Goal: Task Accomplishment & Management: Complete application form

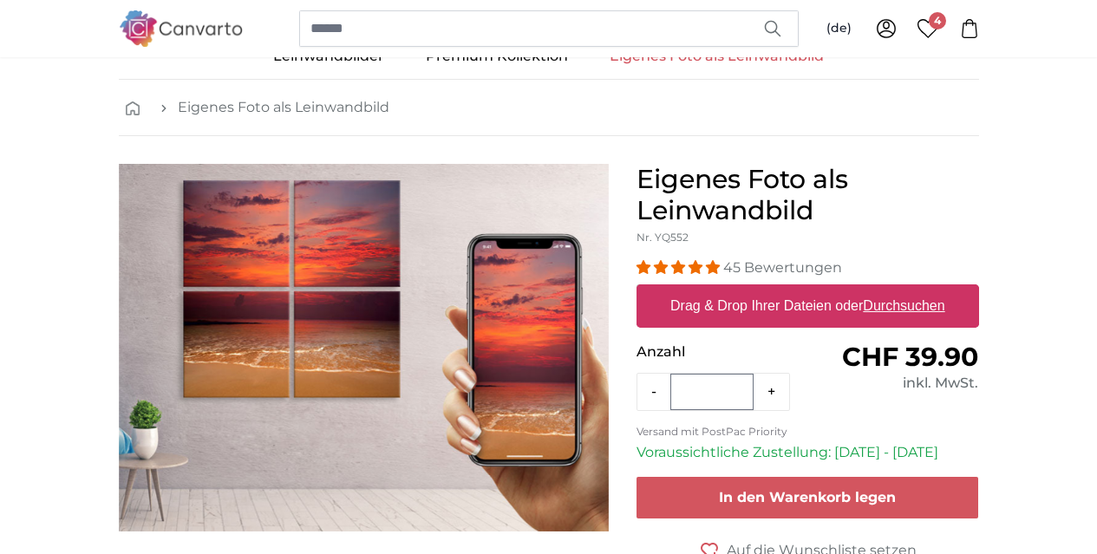
scroll to position [55, 0]
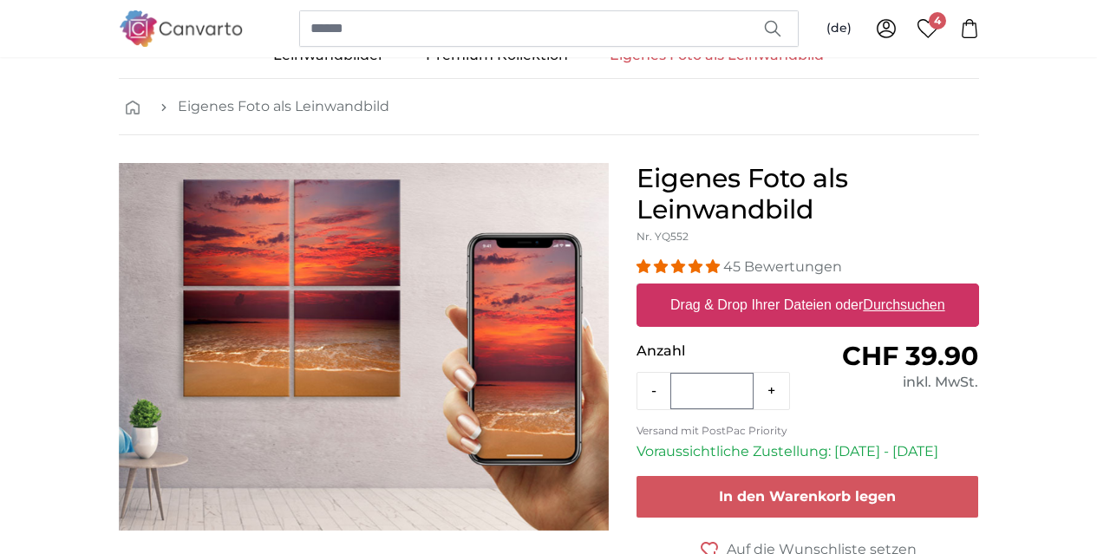
click at [945, 298] on u "Durchsuchen" at bounding box center [904, 304] width 82 height 15
click at [979, 289] on input "Drag & Drop Ihrer Dateien oder Durchsuchen" at bounding box center [808, 286] width 343 height 5
type input "**********"
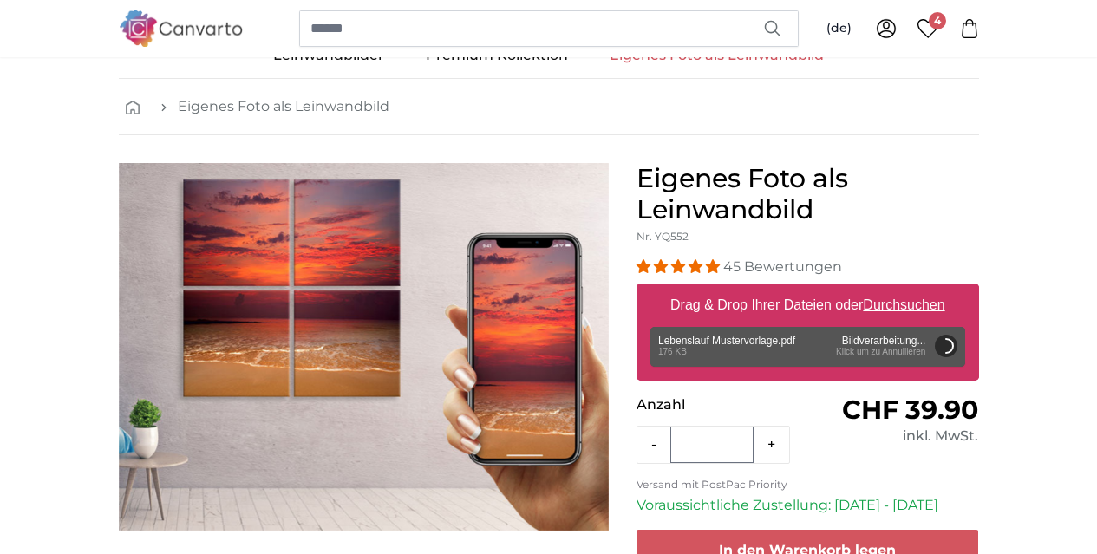
click at [979, 346] on div "Drag & Drop Ihrer Dateien oder Durchsuchen Lebenslauf Mustervorlage.pdf Entfern…" at bounding box center [808, 332] width 343 height 97
drag, startPoint x: 1046, startPoint y: 346, endPoint x: 873, endPoint y: 357, distance: 173.0
click at [873, 357] on div "Entfernen Nochmal versuchen Entfernen Hochladen Abbrechen Nochmal versuchen Ent…" at bounding box center [808, 347] width 315 height 40
click at [957, 344] on button "Abbrechen" at bounding box center [945, 346] width 23 height 23
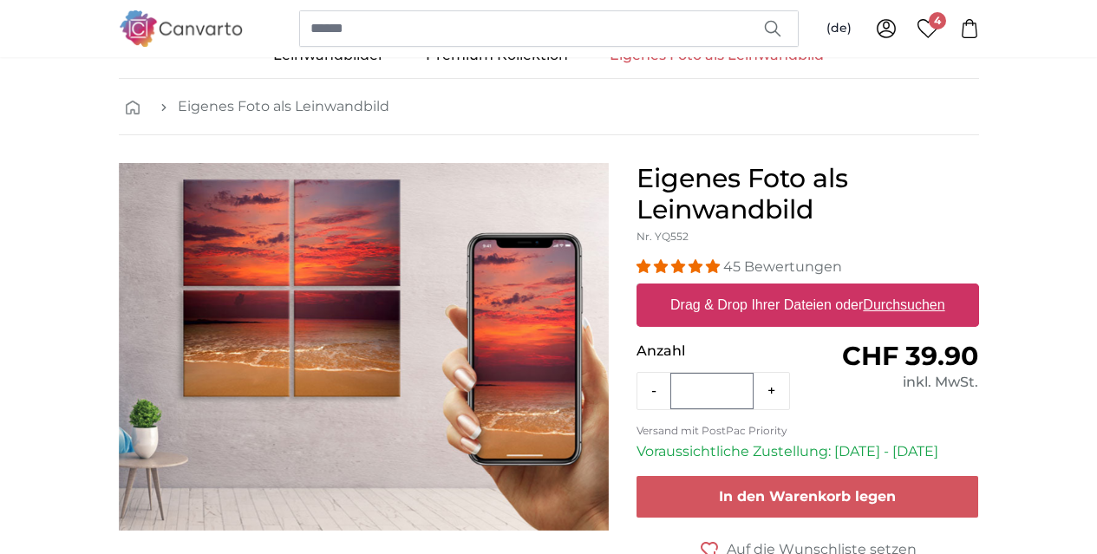
click at [932, 307] on label "Drag & Drop Ihrer Dateien oder Durchsuchen" at bounding box center [808, 305] width 289 height 35
click at [932, 289] on input "Drag & Drop Ihrer Dateien oder Durchsuchen" at bounding box center [808, 286] width 343 height 5
type input "**********"
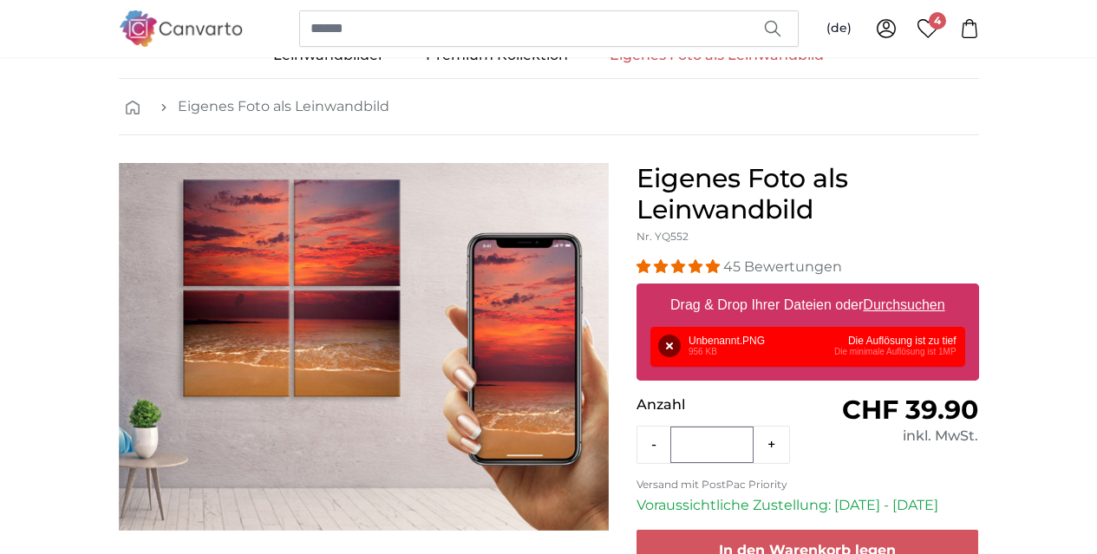
click at [979, 323] on div "Drag & Drop Ihrer Dateien oder Durchsuchen" at bounding box center [808, 305] width 343 height 43
click at [637, 284] on input "Drag & Drop Ihrer Dateien oder Durchsuchen" at bounding box center [808, 286] width 343 height 5
type input "**********"
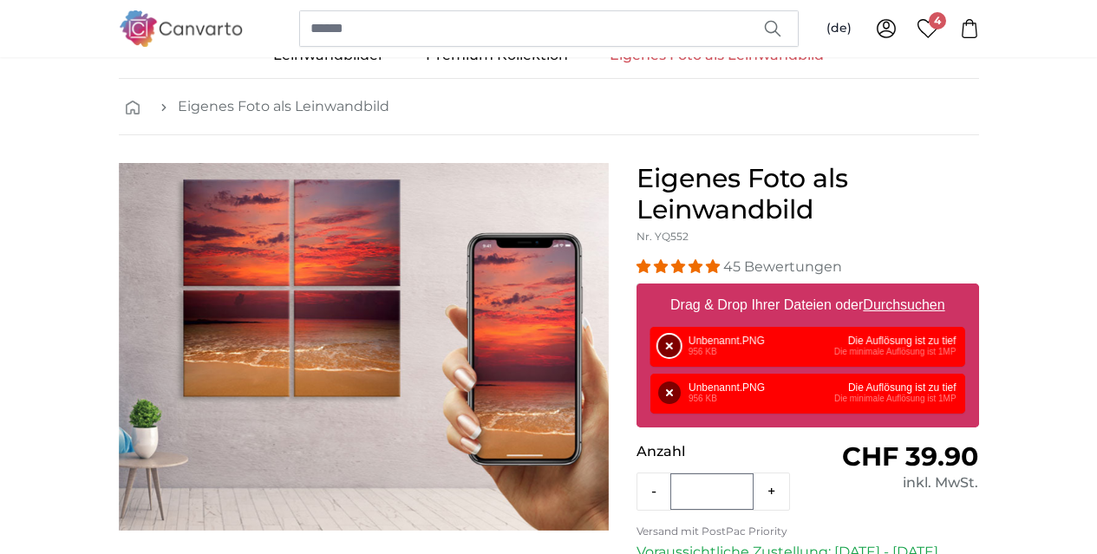
click at [681, 339] on button "Entfernen" at bounding box center [669, 346] width 23 height 23
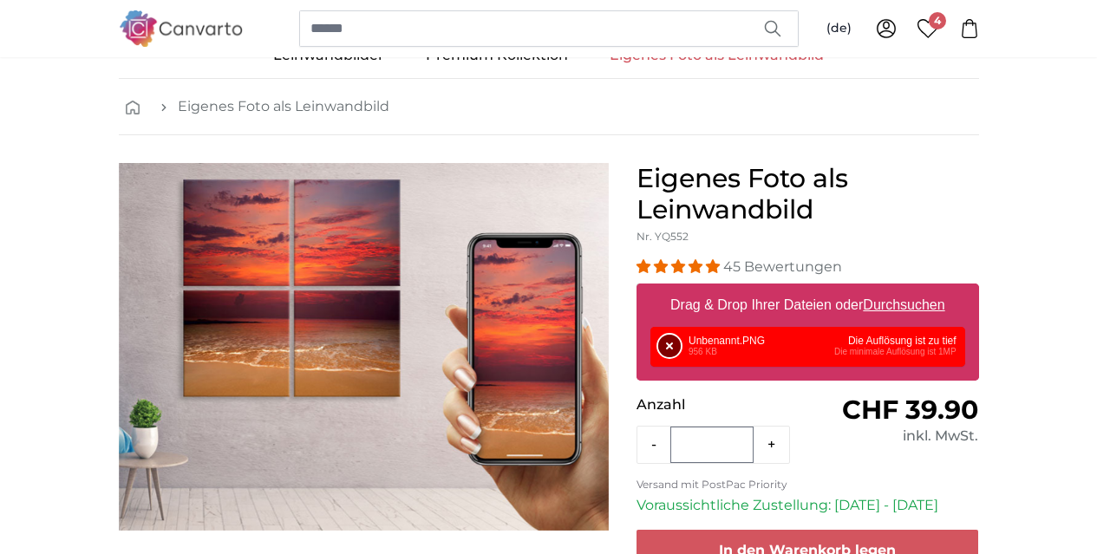
click at [681, 339] on button "Entfernen" at bounding box center [669, 346] width 23 height 23
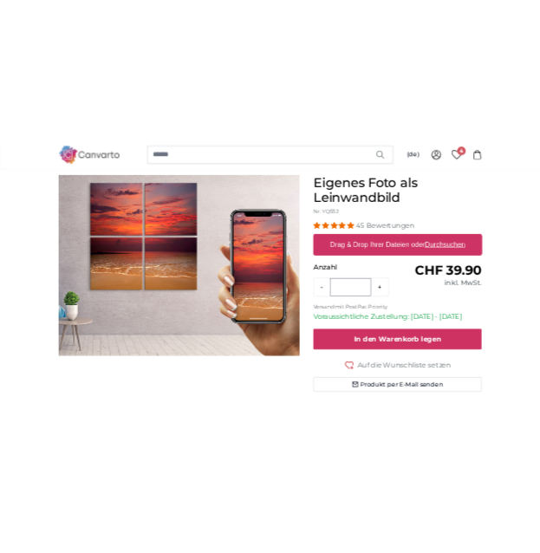
scroll to position [147, 0]
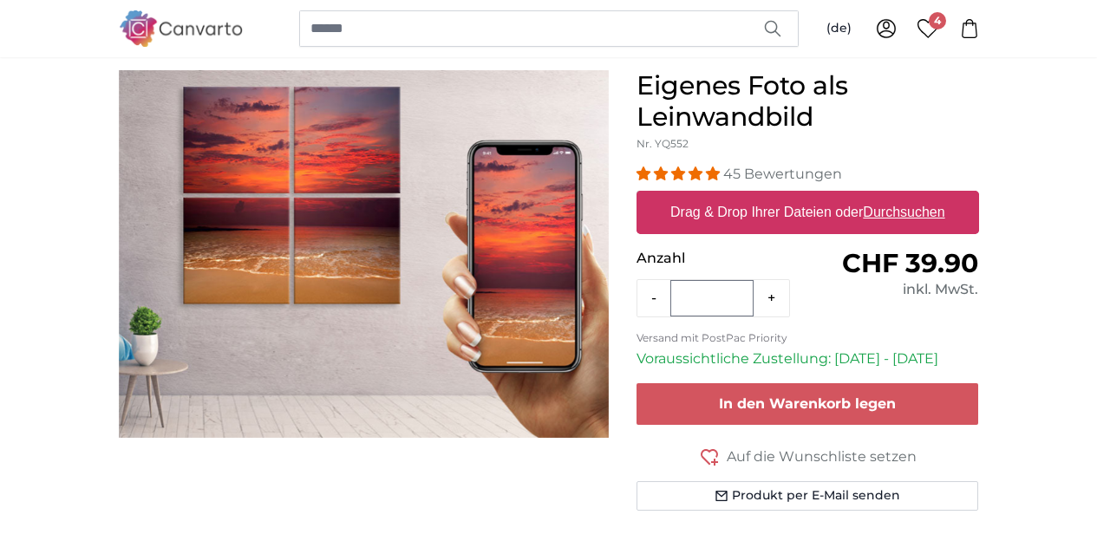
click at [945, 216] on u "Durchsuchen" at bounding box center [904, 212] width 82 height 15
click at [979, 196] on input "Drag & Drop Ihrer Dateien oder Durchsuchen" at bounding box center [808, 193] width 343 height 5
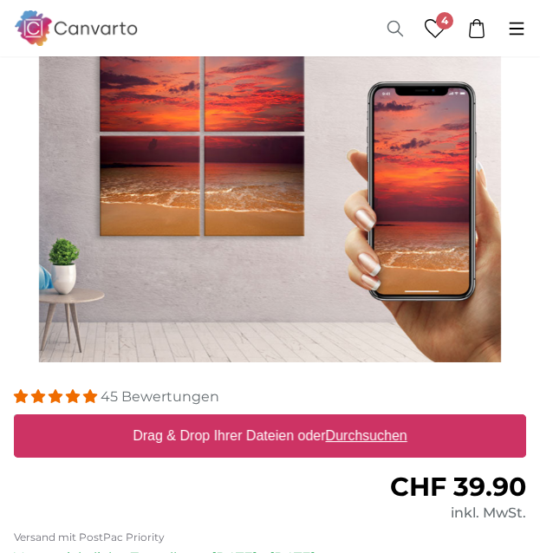
scroll to position [118, 0]
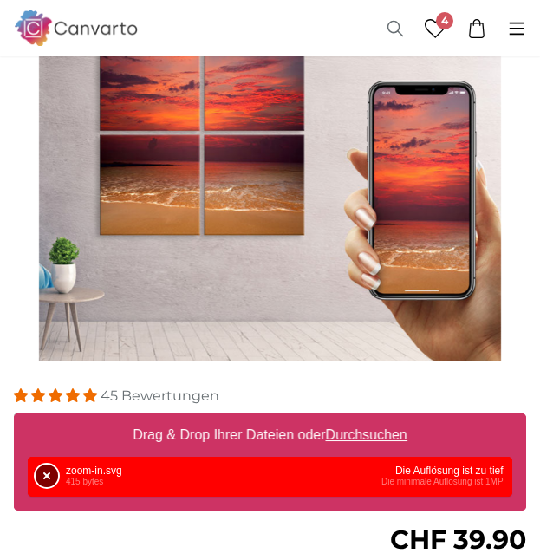
click at [48, 474] on button "Entfernen" at bounding box center [47, 476] width 23 height 23
click at [53, 479] on button "Entfernen" at bounding box center [47, 476] width 23 height 23
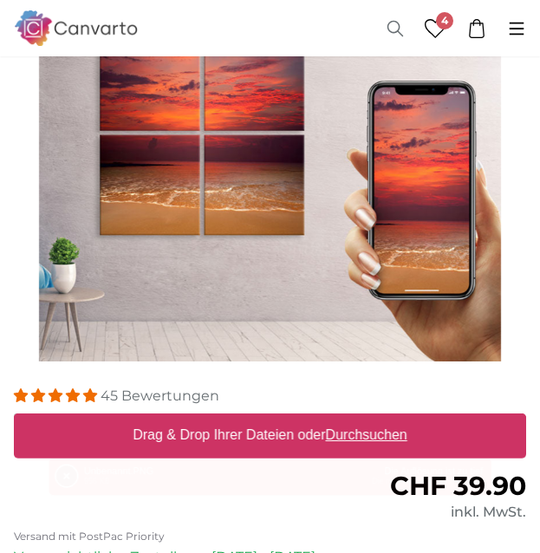
click at [53, 479] on form "45 Bewertungen Format 40 x 30 cm CHF 39.90 60 x 45 cm CHF 59.90 80 x 60 cm CHF …" at bounding box center [270, 540] width 513 height 309
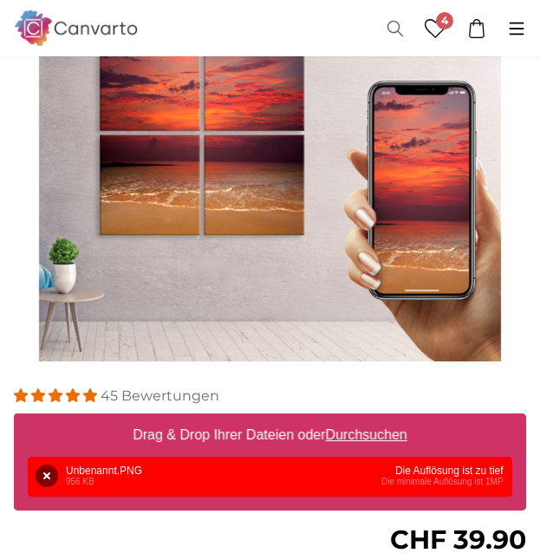
scroll to position [0, 0]
